Goal: Task Accomplishment & Management: Manage account settings

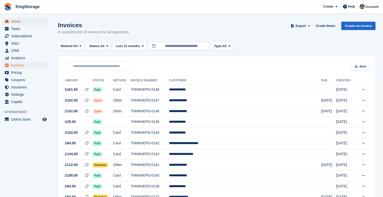
click at [16, 23] on span "Home" at bounding box center [26, 21] width 30 height 7
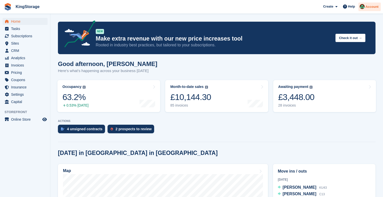
click at [374, 8] on span "Account" at bounding box center [371, 6] width 13 height 5
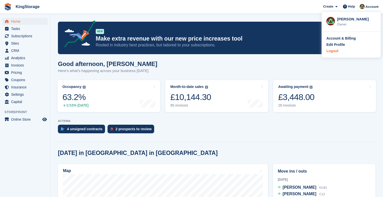
click at [335, 52] on div "Logout" at bounding box center [332, 50] width 12 height 5
